Goal: Navigation & Orientation: Find specific page/section

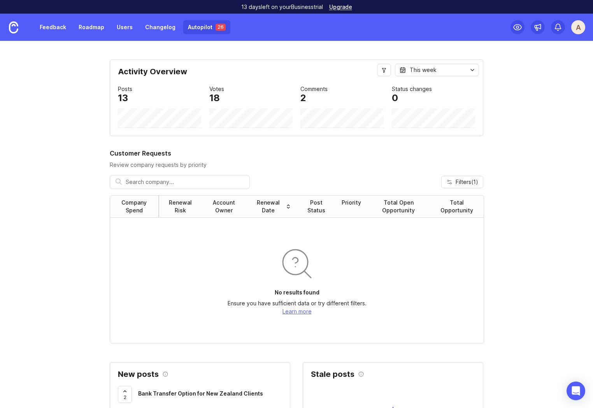
click at [190, 25] on link "Autopilot 26" at bounding box center [206, 27] width 47 height 14
click at [202, 30] on link "Autopilot 26" at bounding box center [206, 27] width 47 height 14
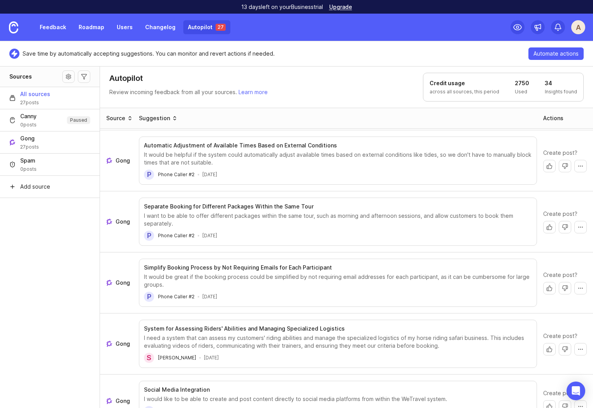
scroll to position [1299, 0]
